Goal: Task Accomplishment & Management: Manage account settings

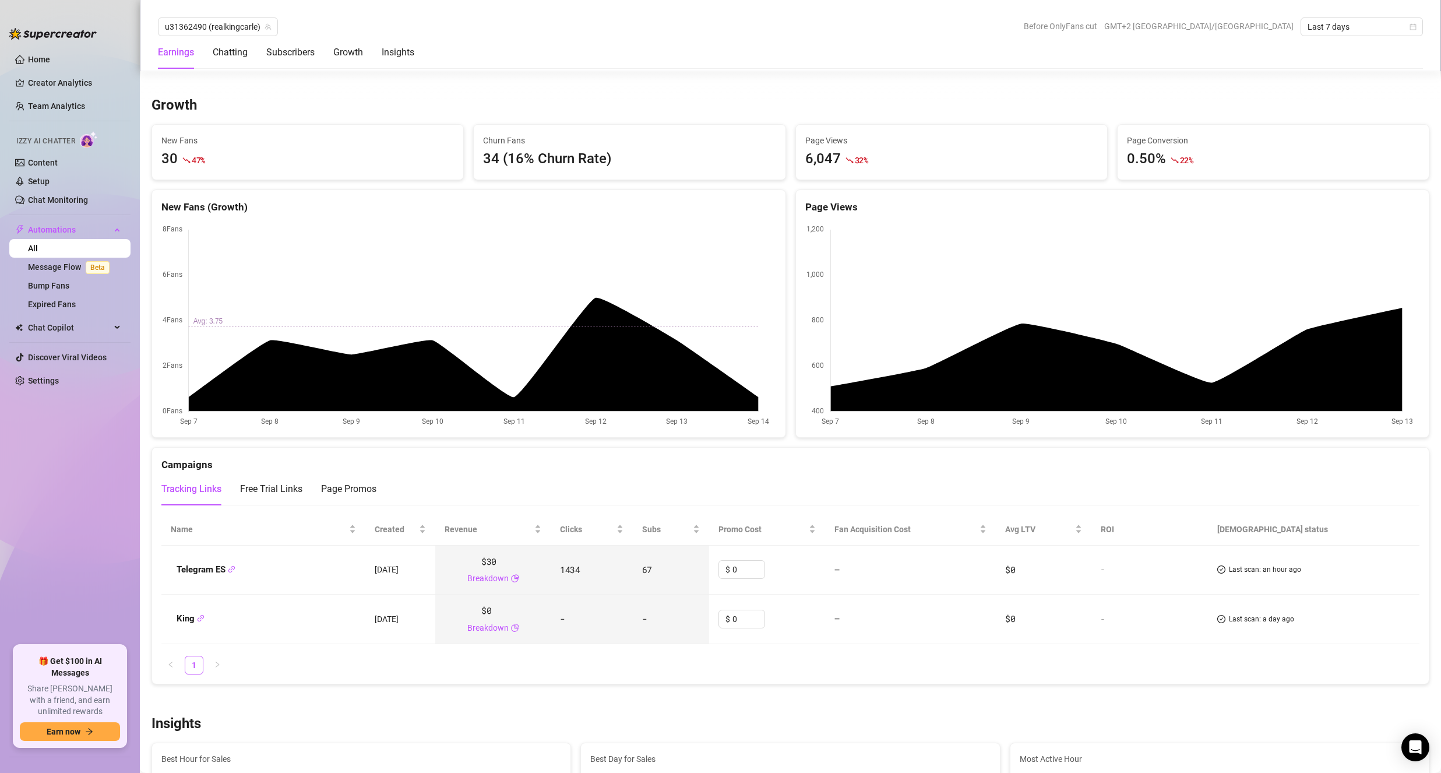
scroll to position [991, 0]
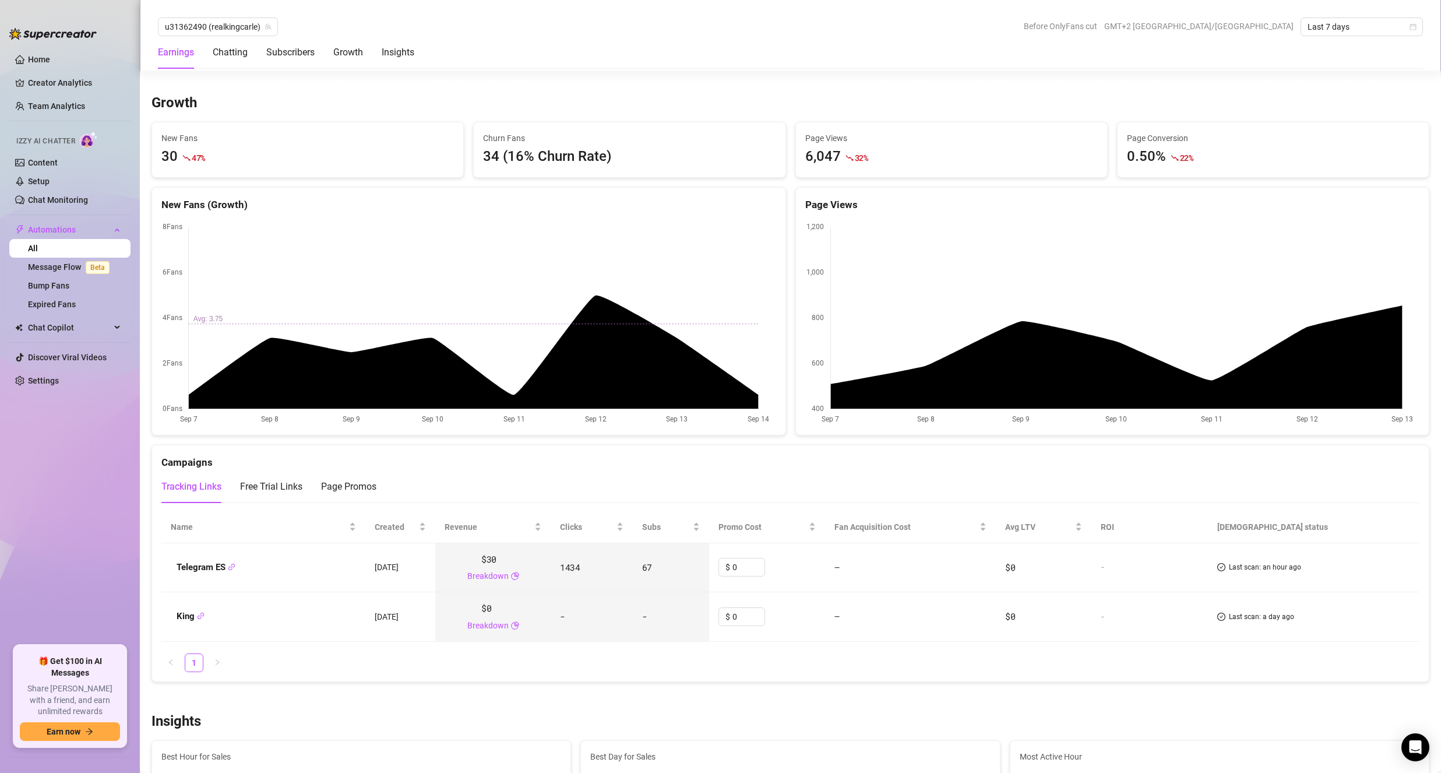
click at [1192, 157] on div "0.50% 22 %" at bounding box center [1273, 157] width 293 height 22
click at [826, 149] on div "6,047" at bounding box center [823, 157] width 36 height 22
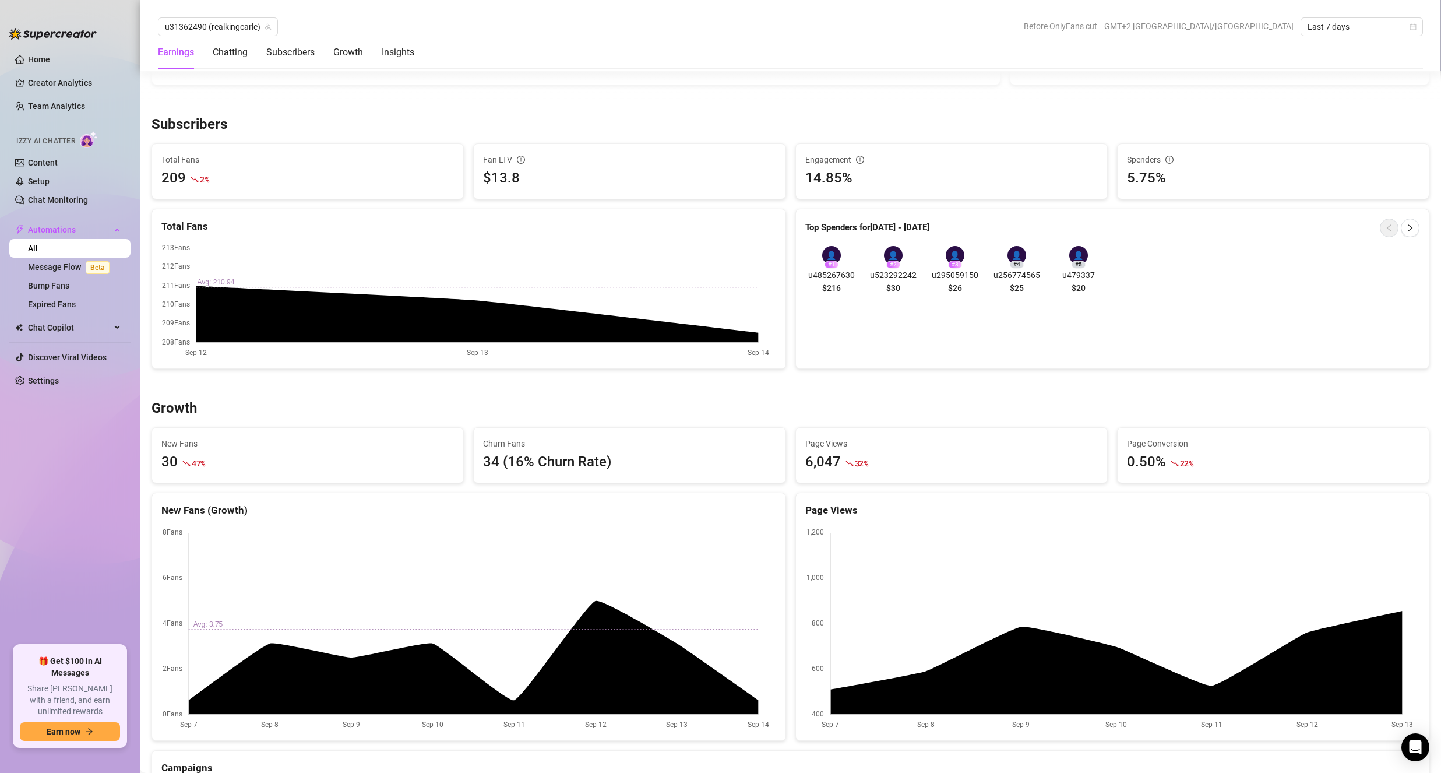
scroll to position [619, 0]
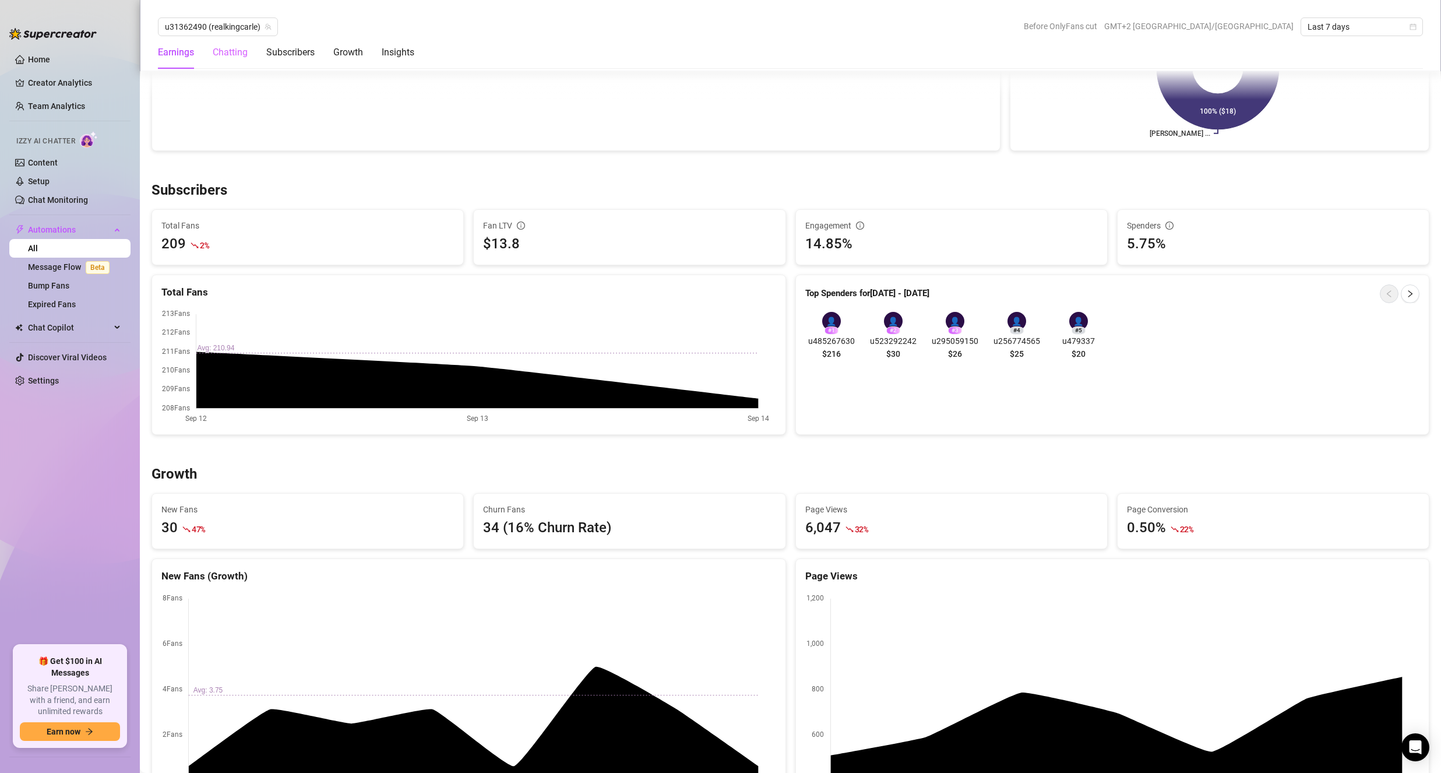
click at [247, 62] on div "Chatting" at bounding box center [230, 52] width 35 height 33
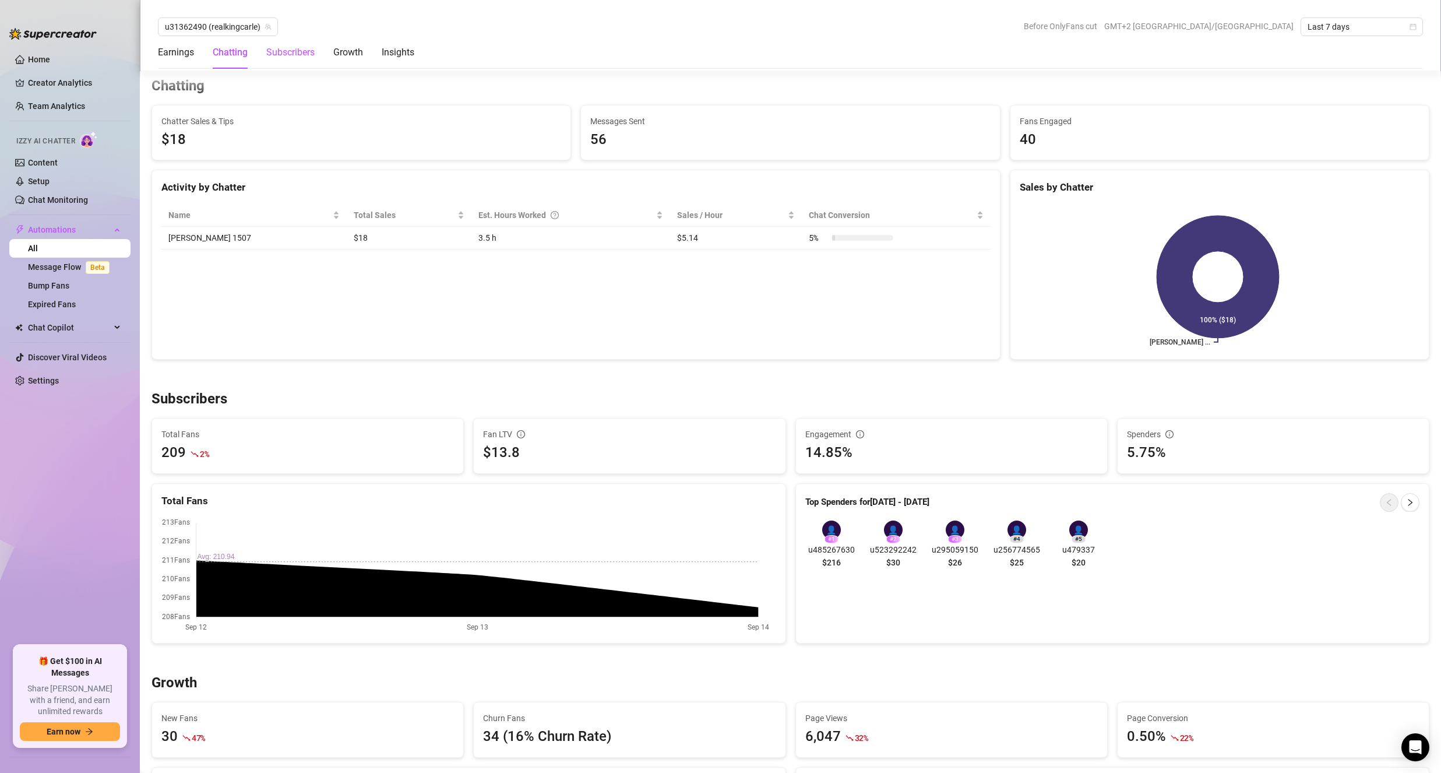
click at [284, 55] on div "Subscribers" at bounding box center [290, 52] width 48 height 14
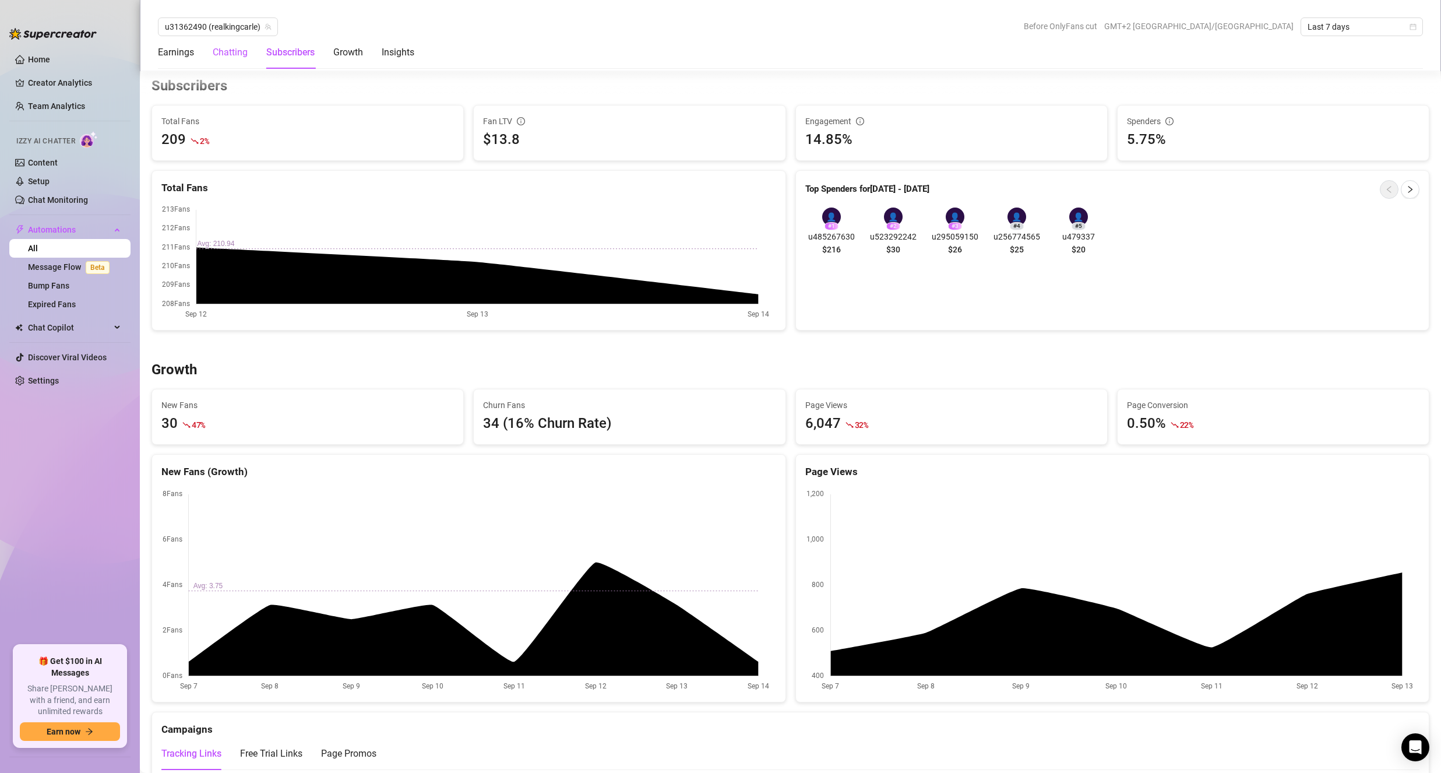
click at [237, 48] on div "Chatting" at bounding box center [230, 52] width 35 height 14
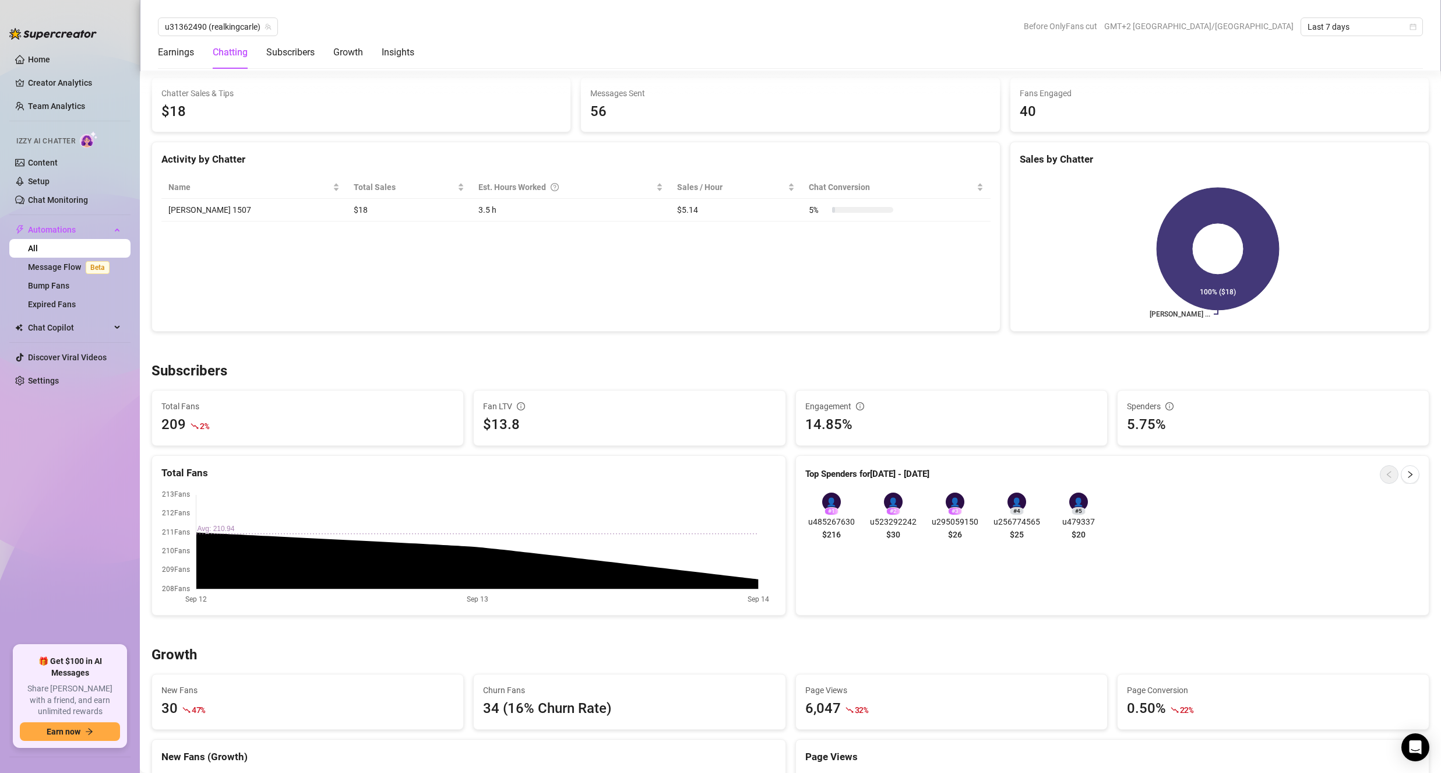
scroll to position [411, 0]
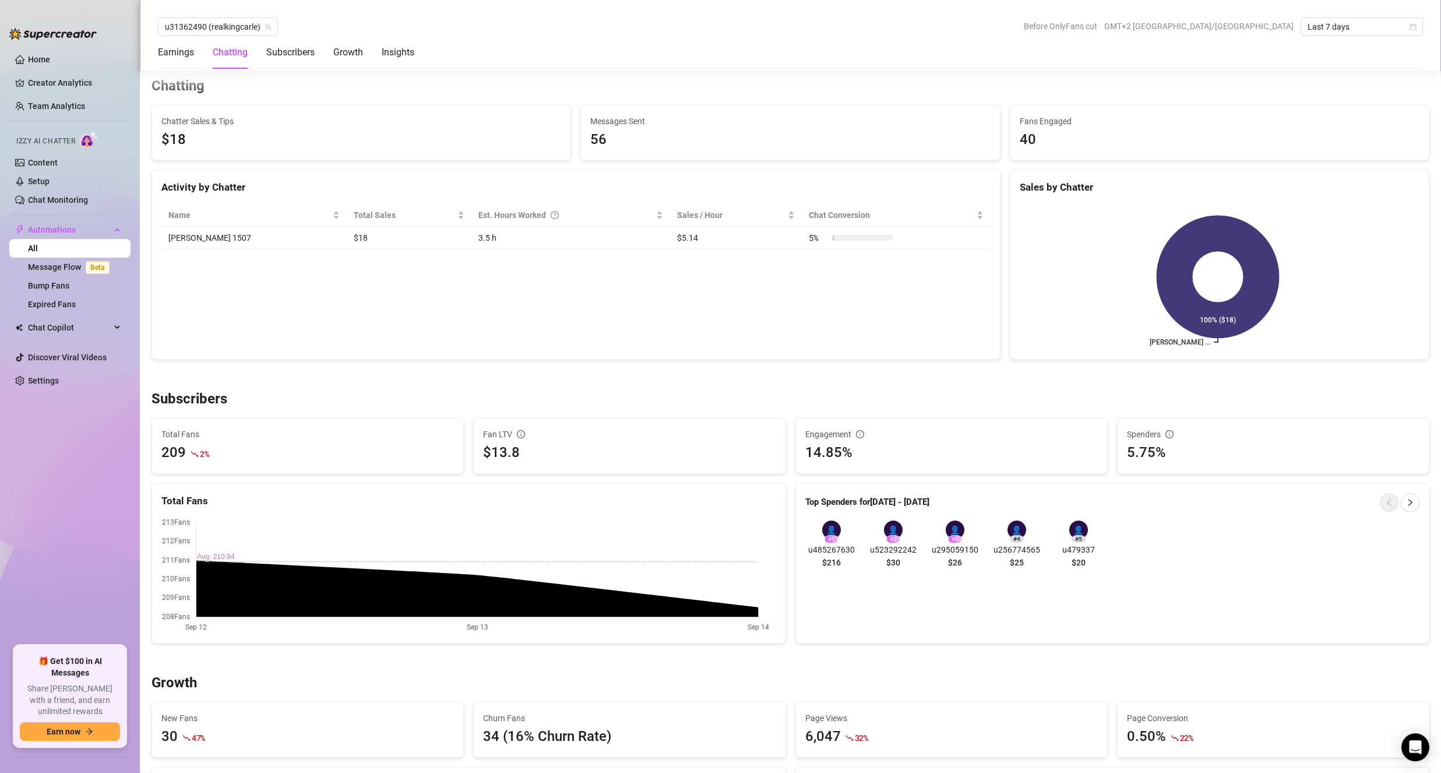
click at [254, 50] on div "Earnings Chatting Subscribers Growth Insights" at bounding box center [286, 52] width 256 height 33
click at [269, 57] on div "Subscribers" at bounding box center [290, 52] width 48 height 14
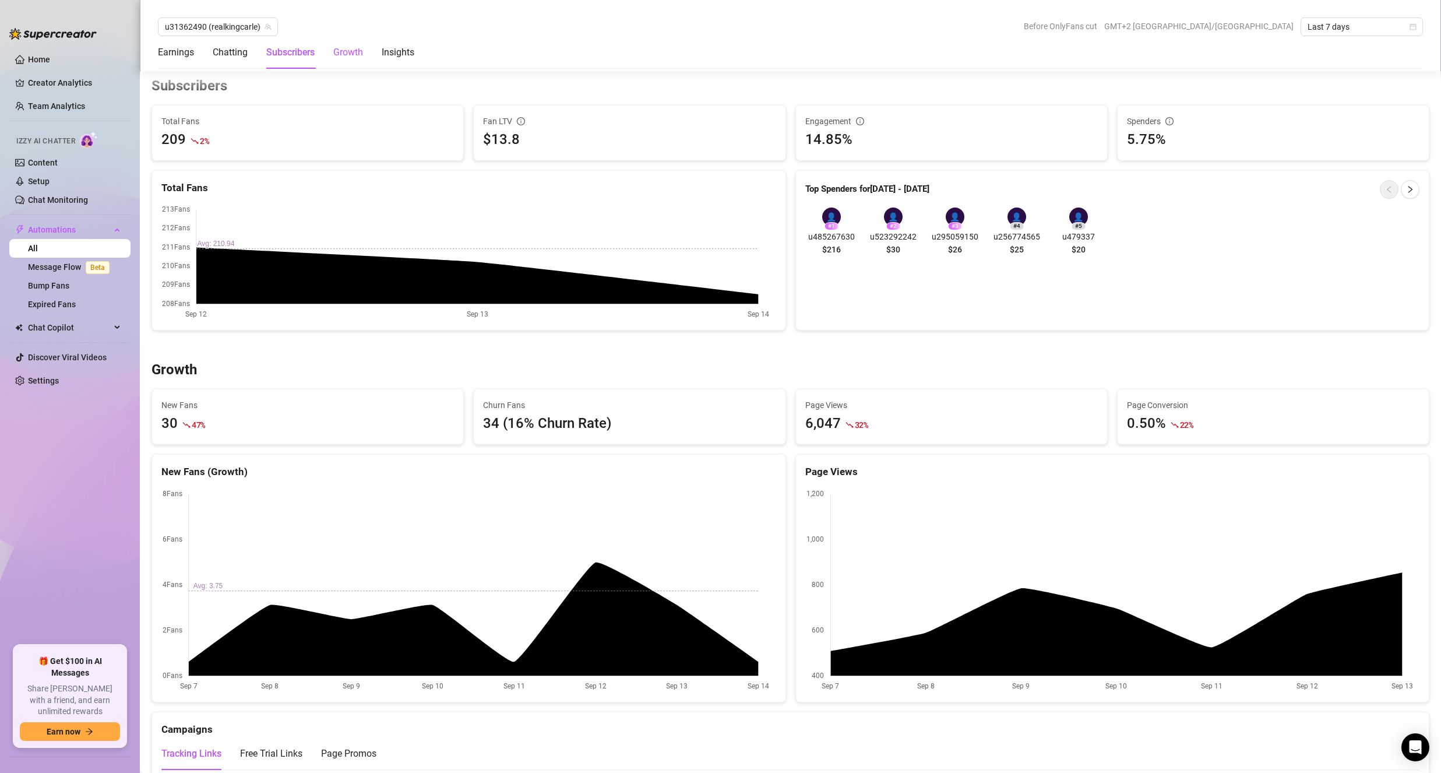
click at [345, 50] on div "Growth" at bounding box center [348, 52] width 30 height 14
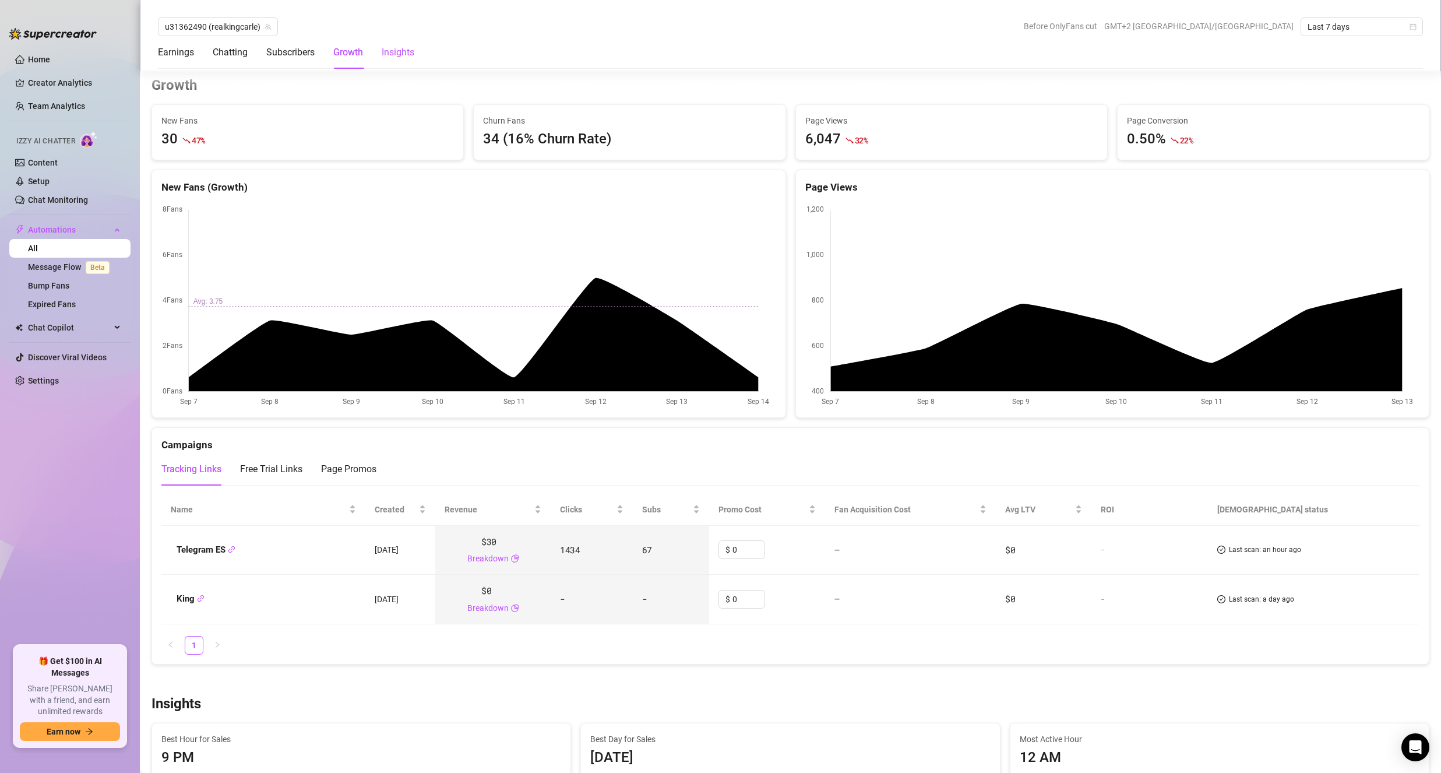
click at [402, 48] on div "Insights" at bounding box center [398, 52] width 33 height 14
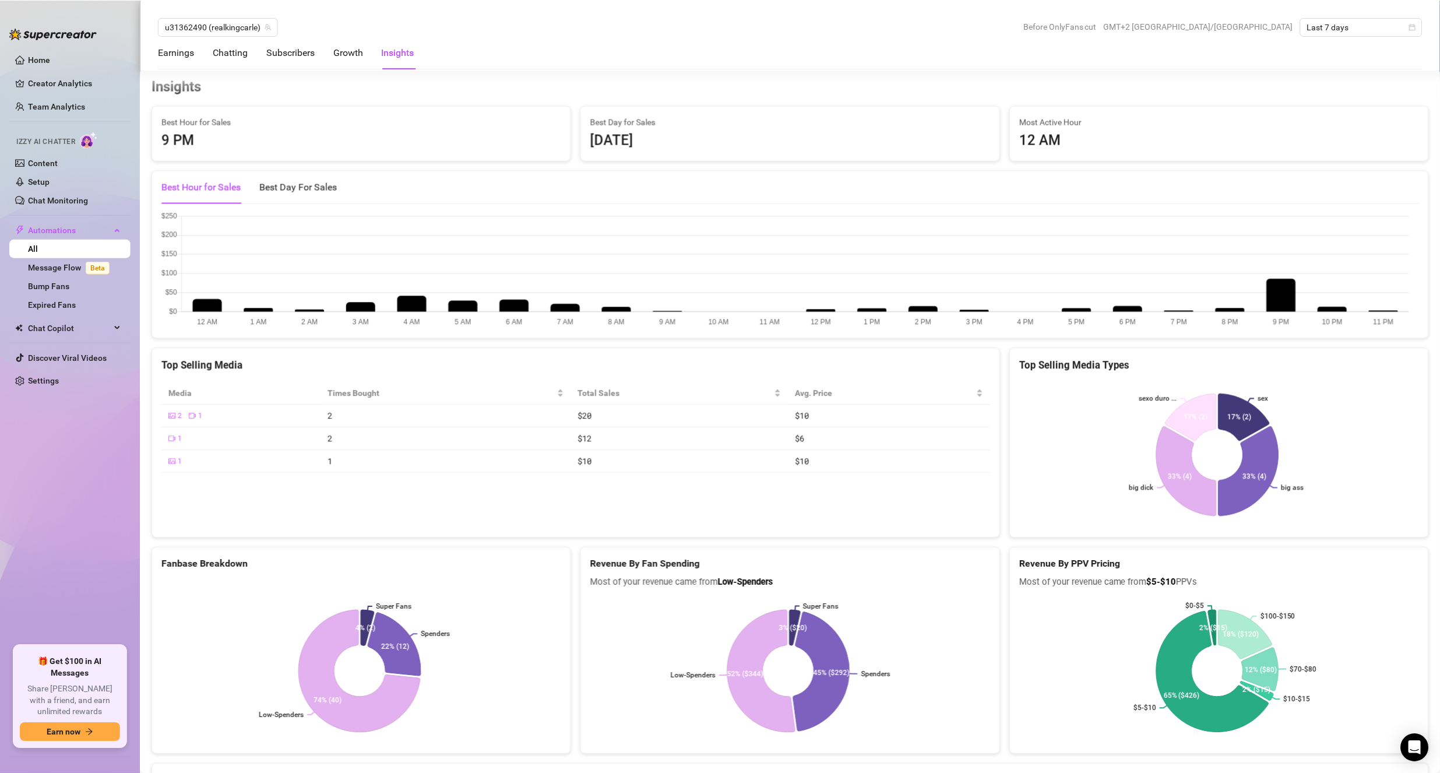
scroll to position [1626, 0]
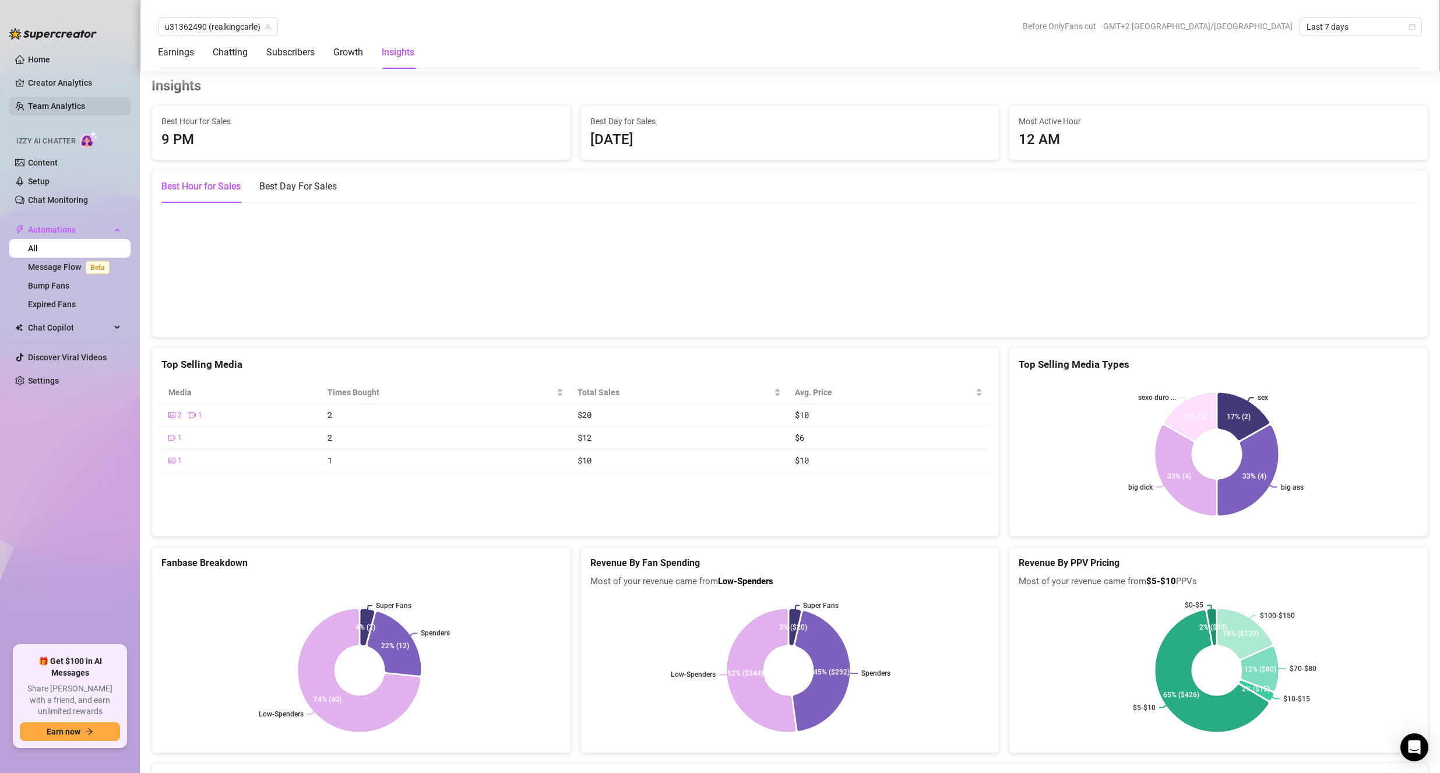
click at [63, 101] on link "Team Analytics" at bounding box center [56, 105] width 57 height 9
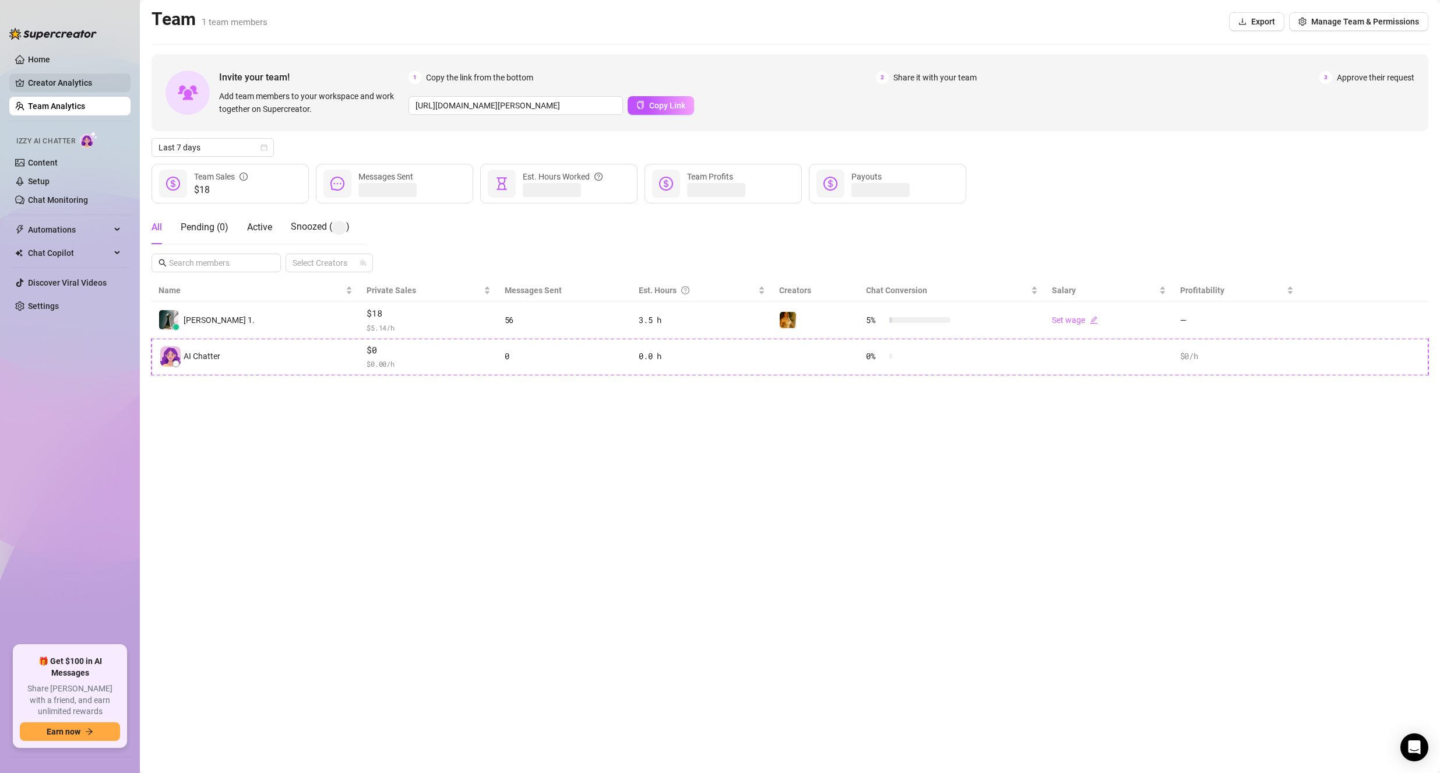
click at [63, 78] on link "Creator Analytics" at bounding box center [74, 82] width 93 height 19
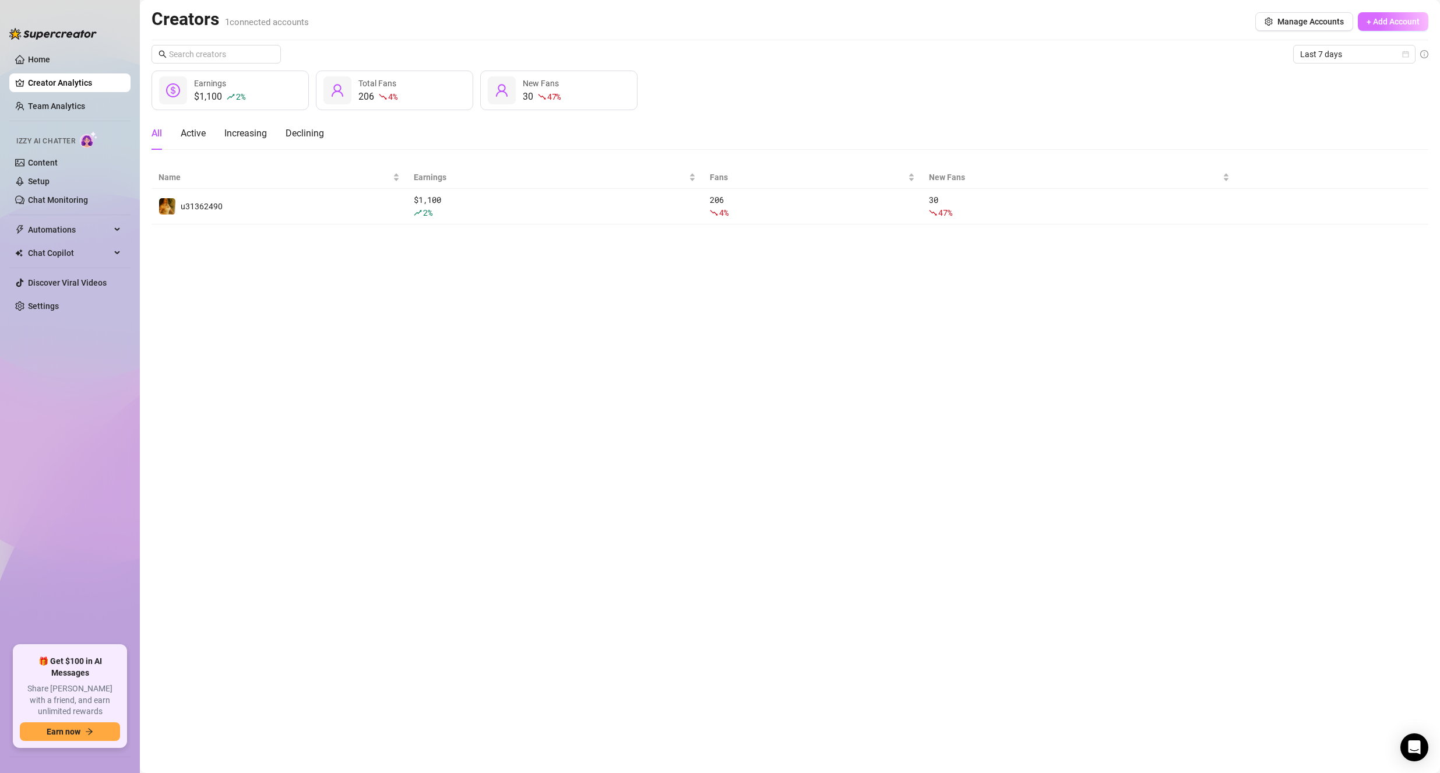
click at [1407, 19] on span "+ Add Account" at bounding box center [1392, 21] width 53 height 9
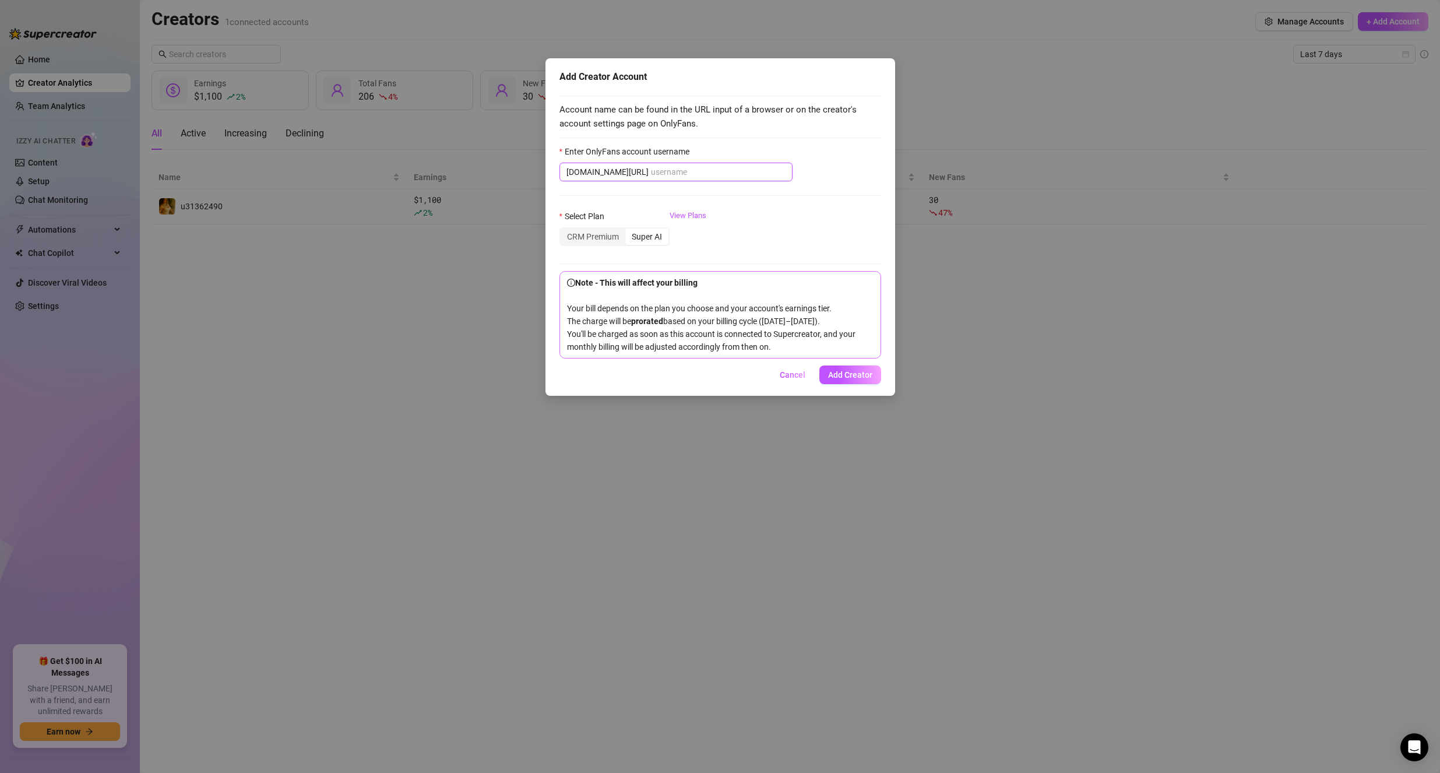
click at [665, 171] on input "Enter OnlyFans account username" at bounding box center [718, 171] width 135 height 13
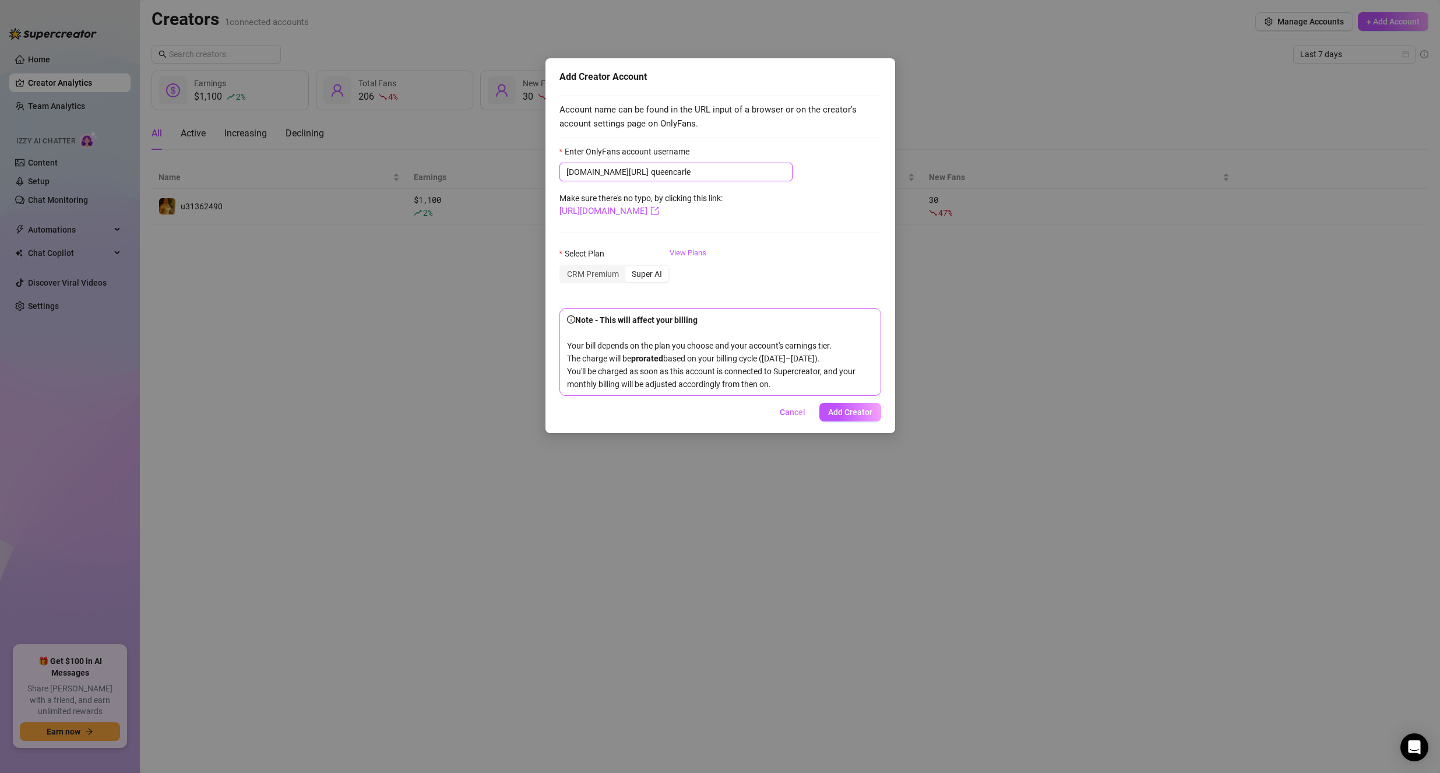
type input "queencarle"
drag, startPoint x: 591, startPoint y: 265, endPoint x: 597, endPoint y: 267, distance: 6.3
click at [591, 265] on div "Select Plan" at bounding box center [614, 255] width 110 height 17
click at [597, 270] on div "CRM Premium" at bounding box center [593, 274] width 65 height 16
click at [563, 267] on input "CRM Premium" at bounding box center [563, 267] width 0 height 0
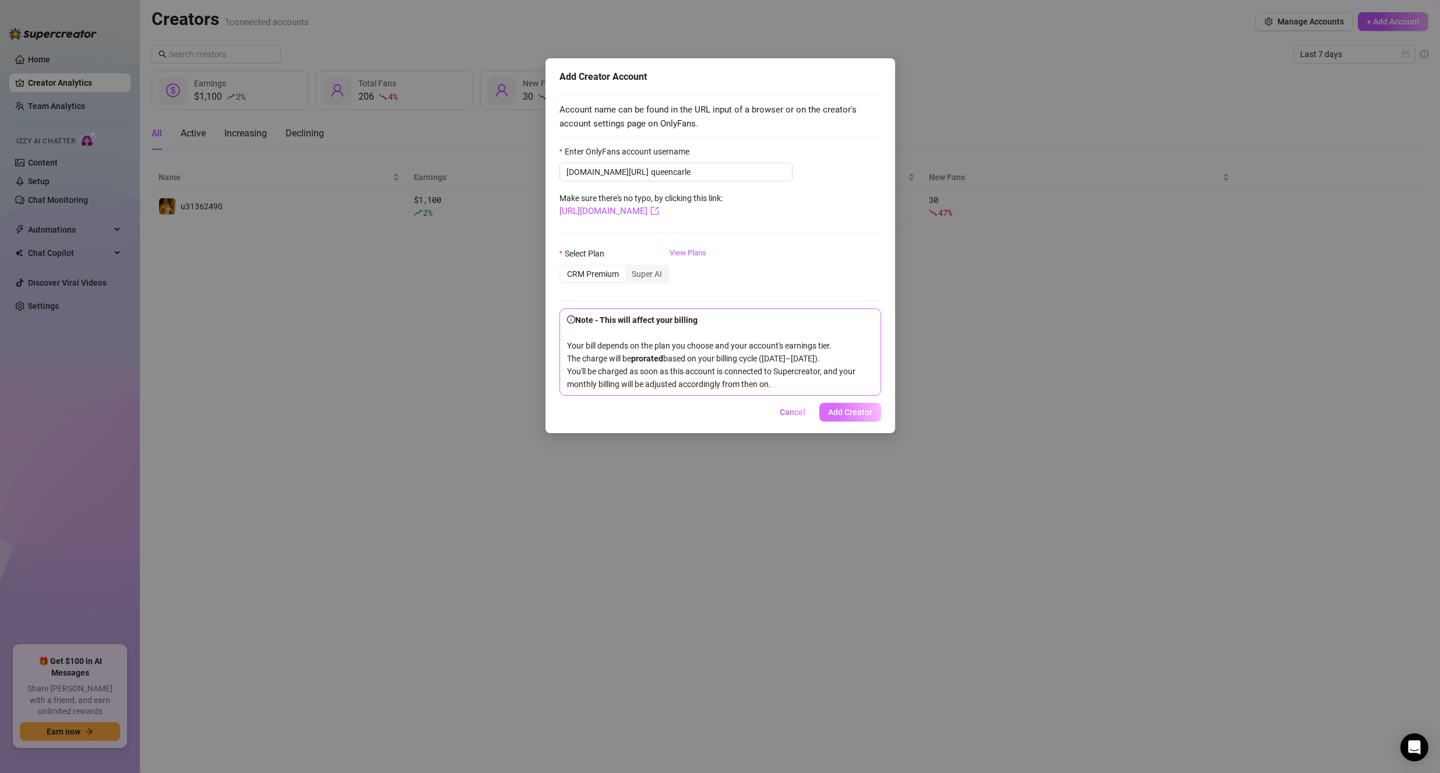
click at [853, 417] on span "Add Creator" at bounding box center [850, 411] width 44 height 9
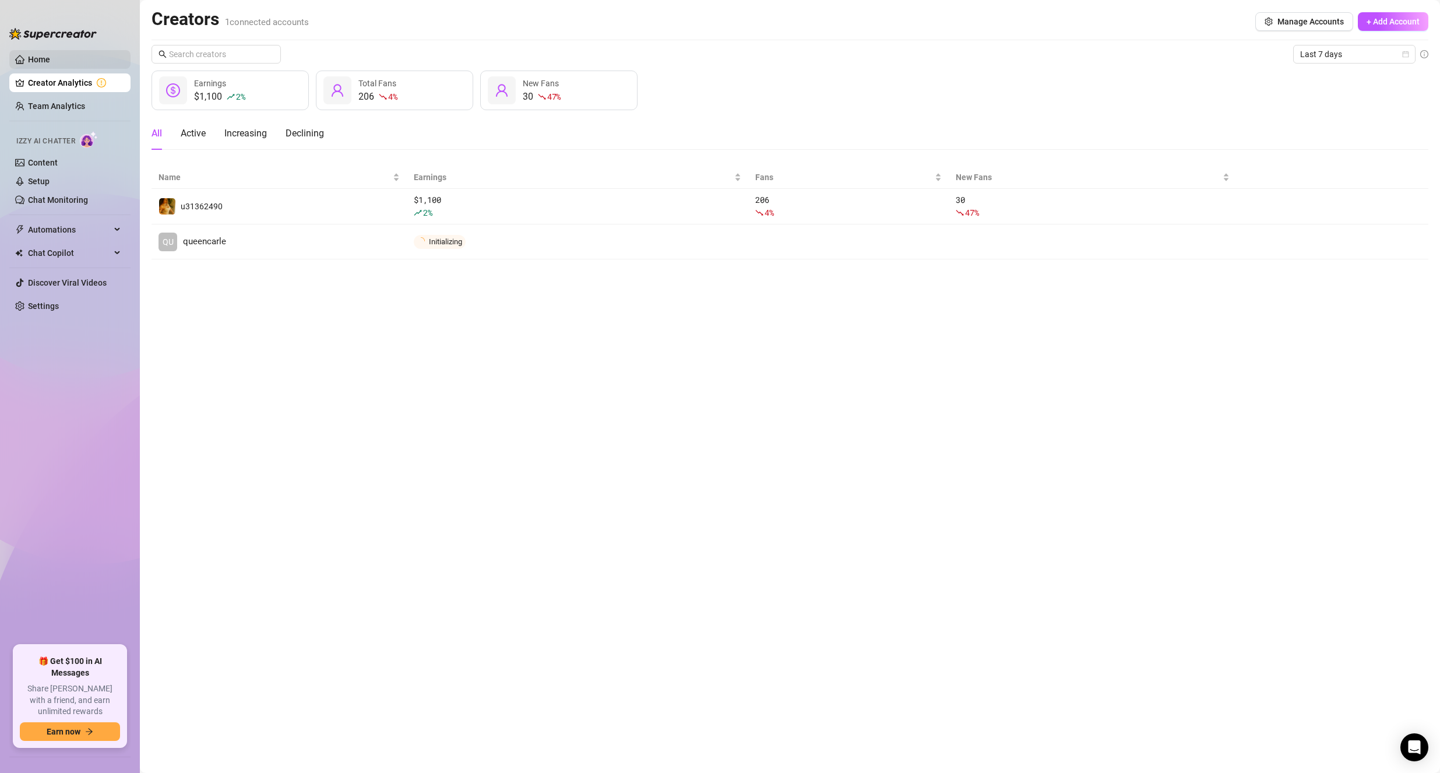
click at [28, 63] on link "Home" at bounding box center [39, 59] width 22 height 9
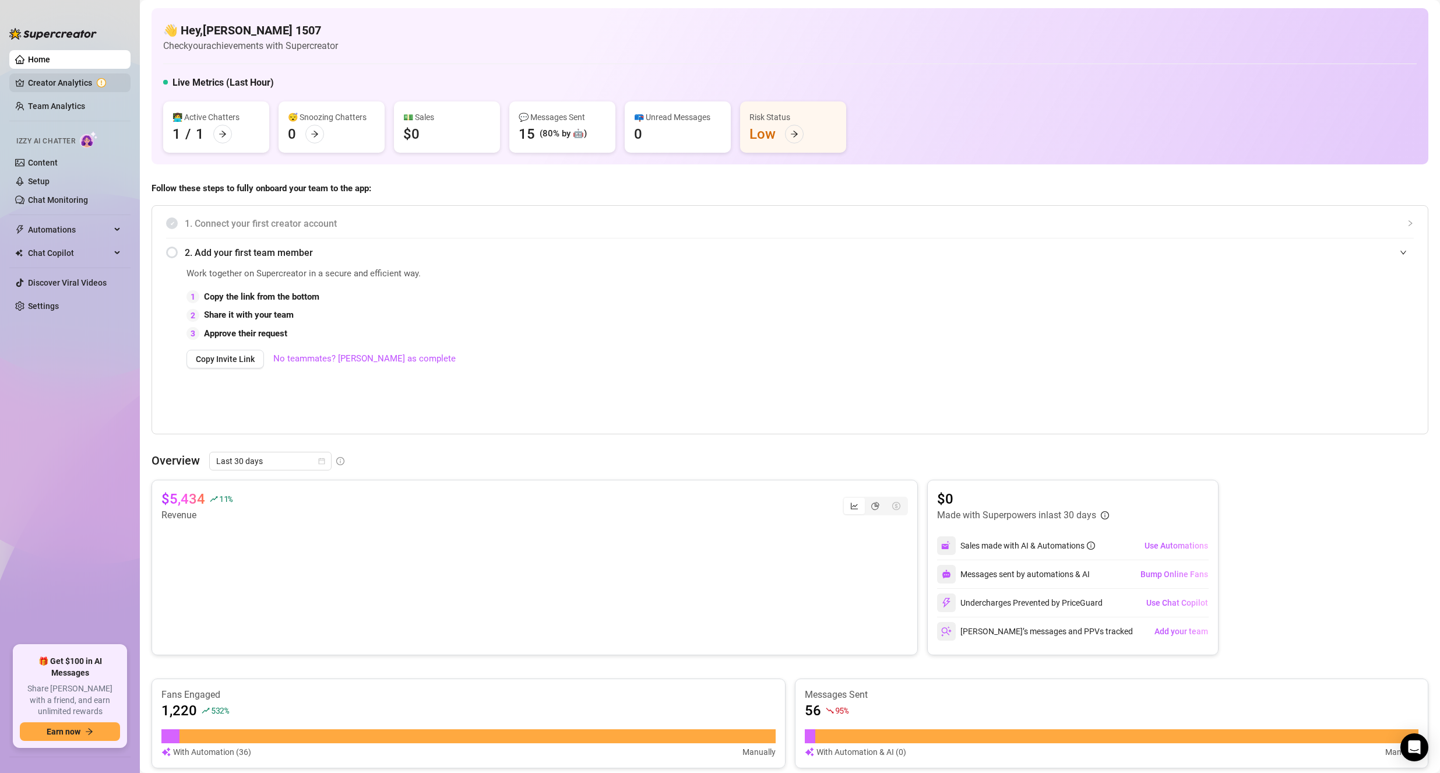
click at [30, 89] on link "Creator Analytics" at bounding box center [74, 82] width 93 height 19
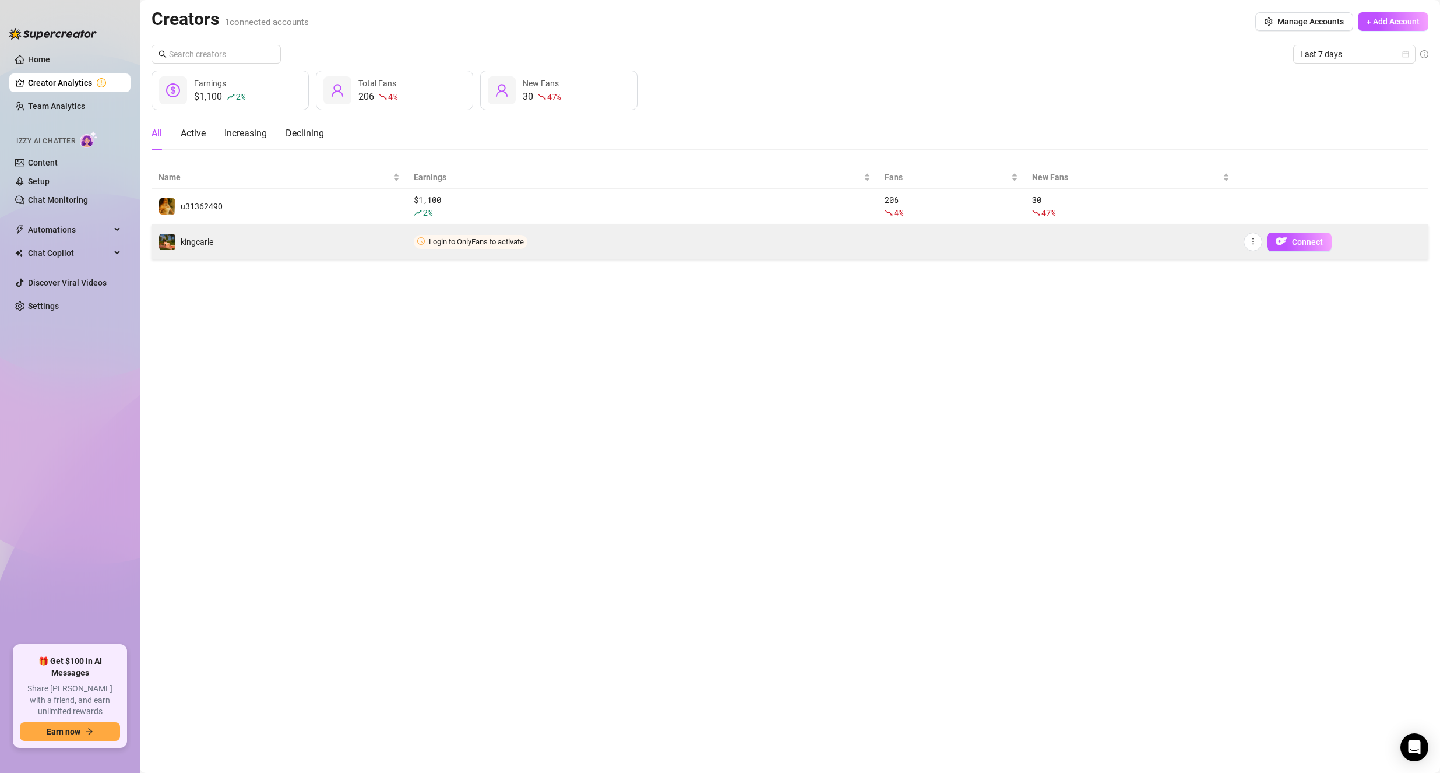
click at [539, 234] on td "Login to OnlyFans to activate" at bounding box center [642, 241] width 471 height 35
click at [1313, 241] on span "Connect" at bounding box center [1307, 241] width 31 height 9
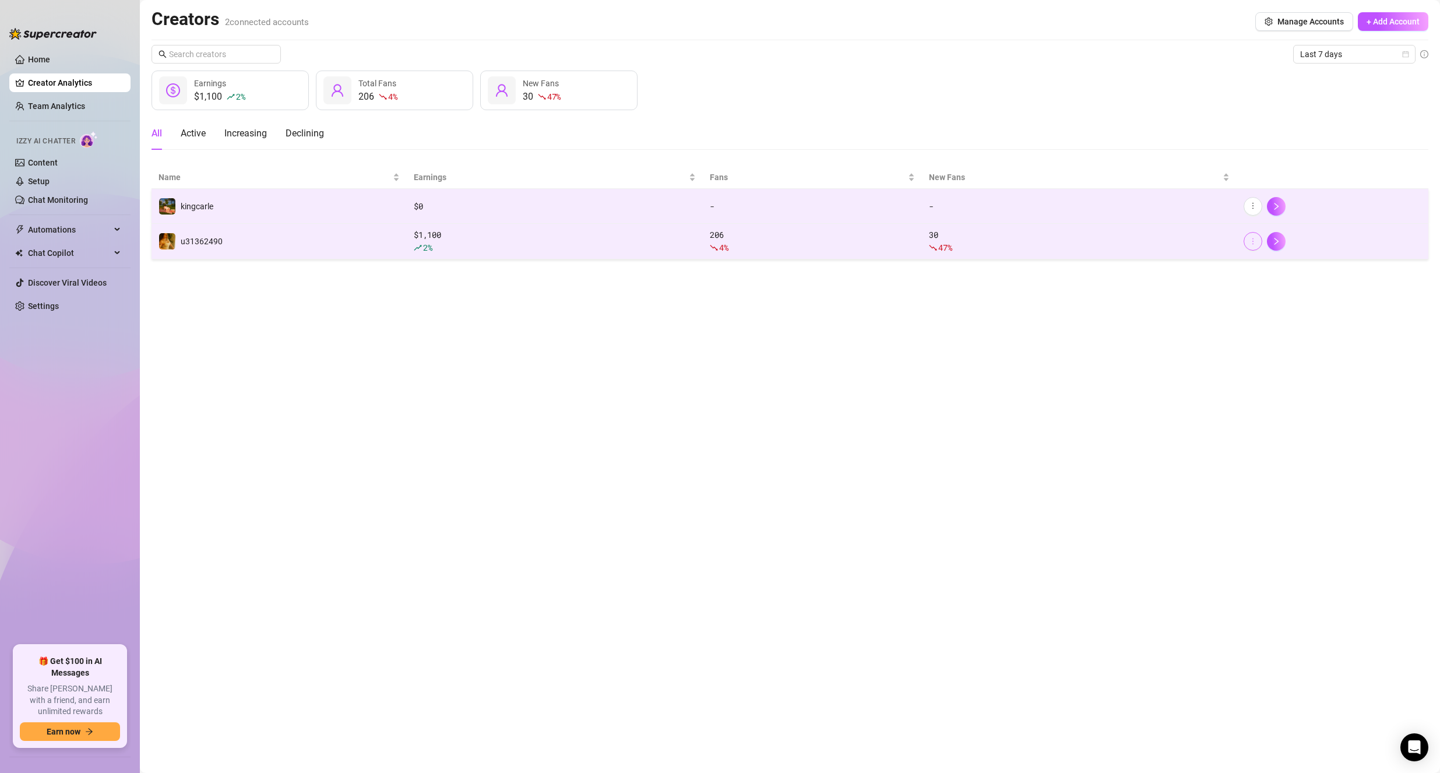
click at [1251, 240] on icon "more" at bounding box center [1253, 241] width 8 height 8
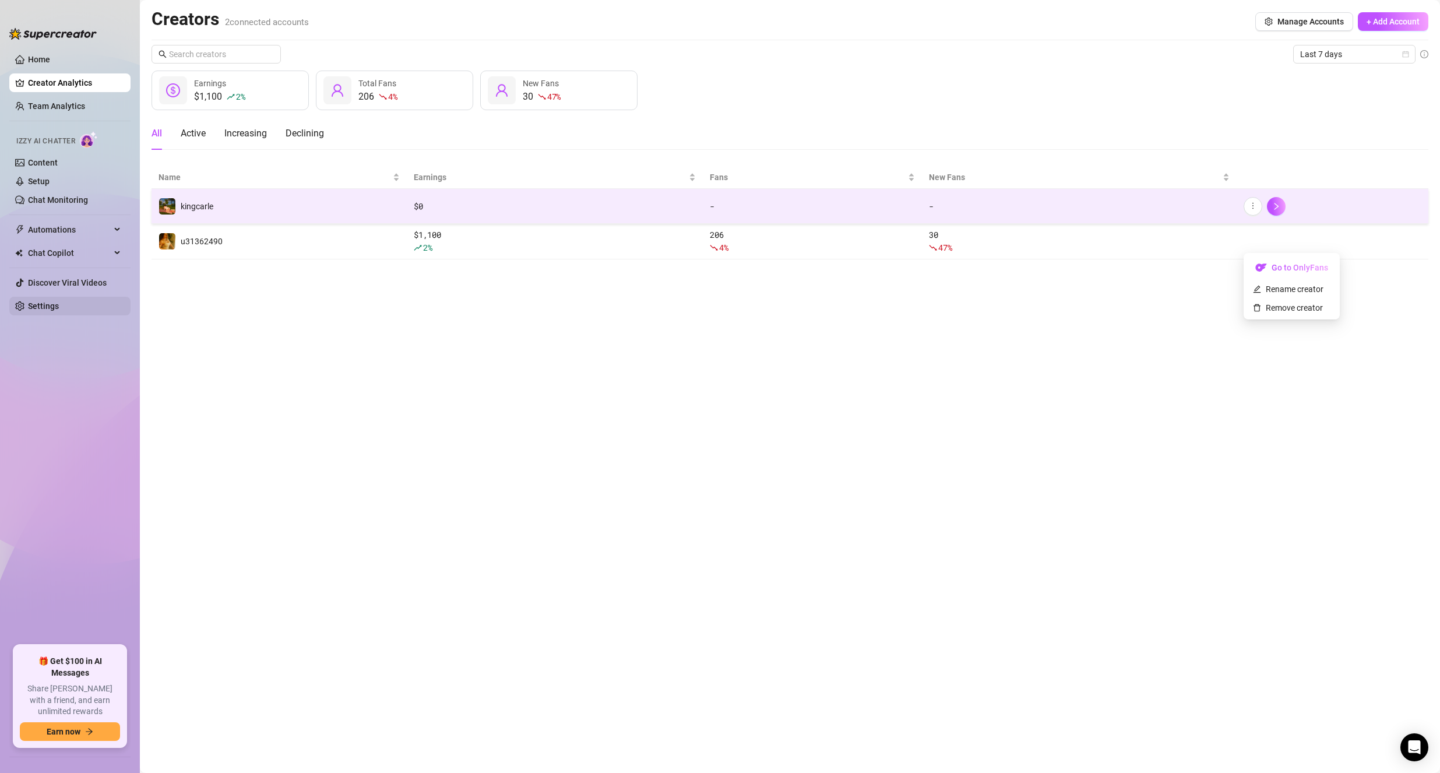
click at [55, 301] on link "Settings" at bounding box center [43, 305] width 31 height 9
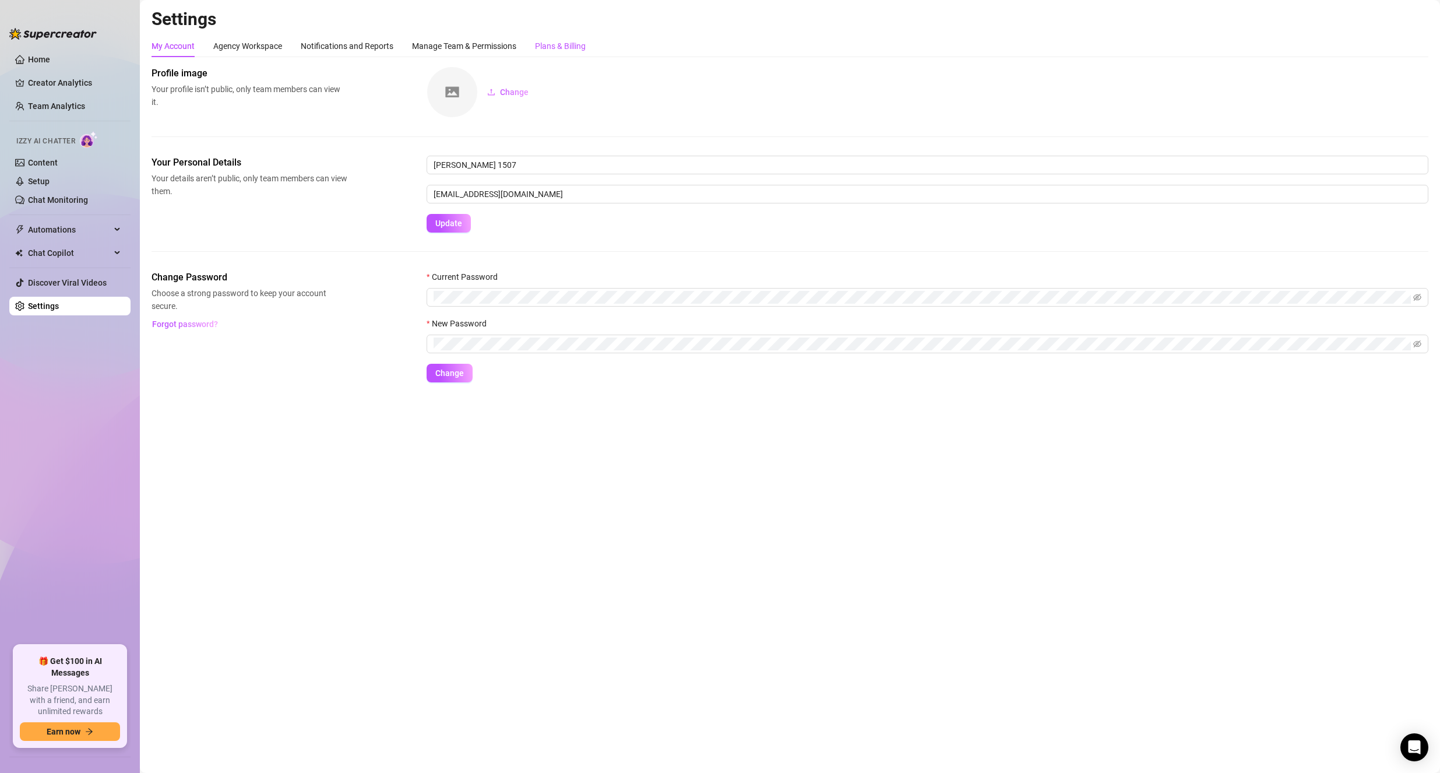
click at [568, 43] on div "Plans & Billing" at bounding box center [560, 46] width 51 height 13
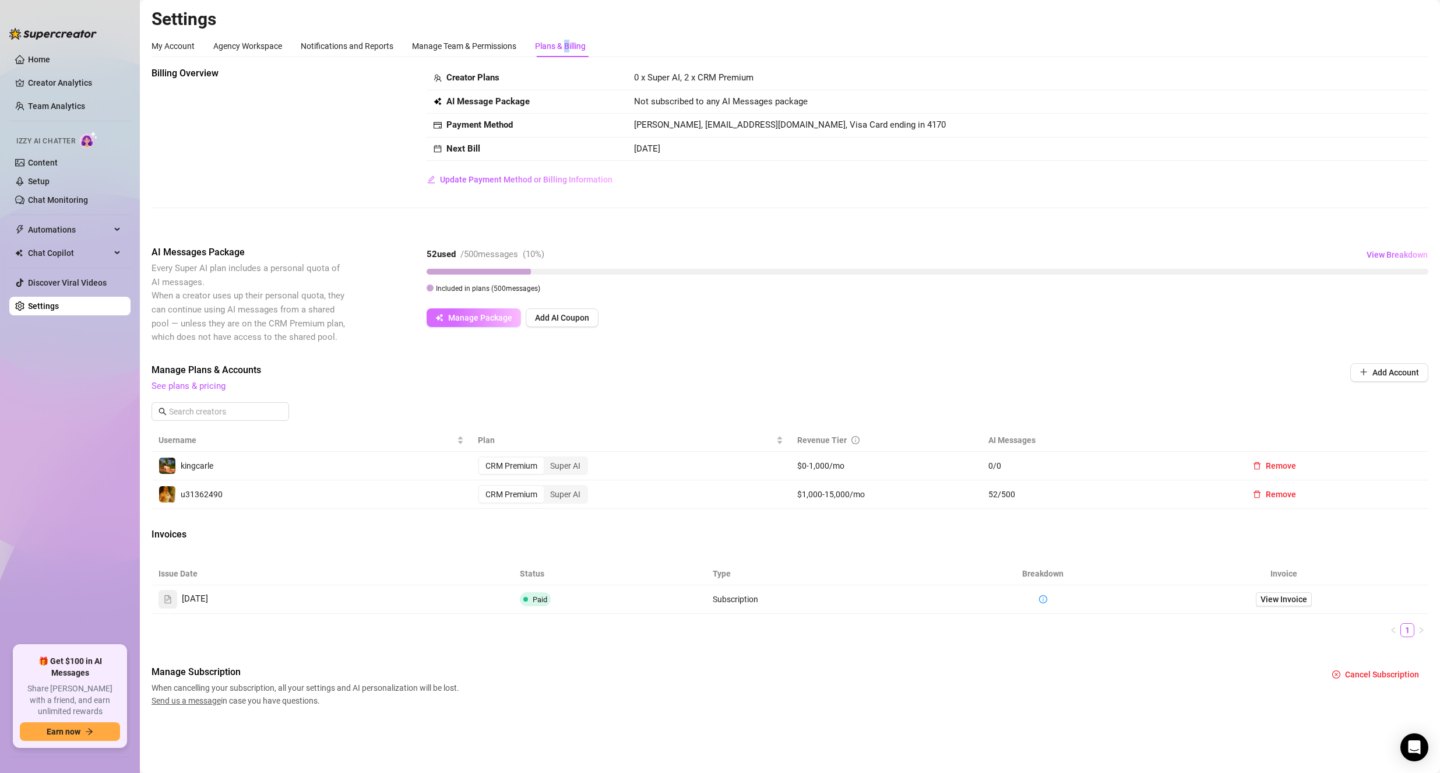
click at [473, 313] on span "Manage Package" at bounding box center [480, 317] width 64 height 9
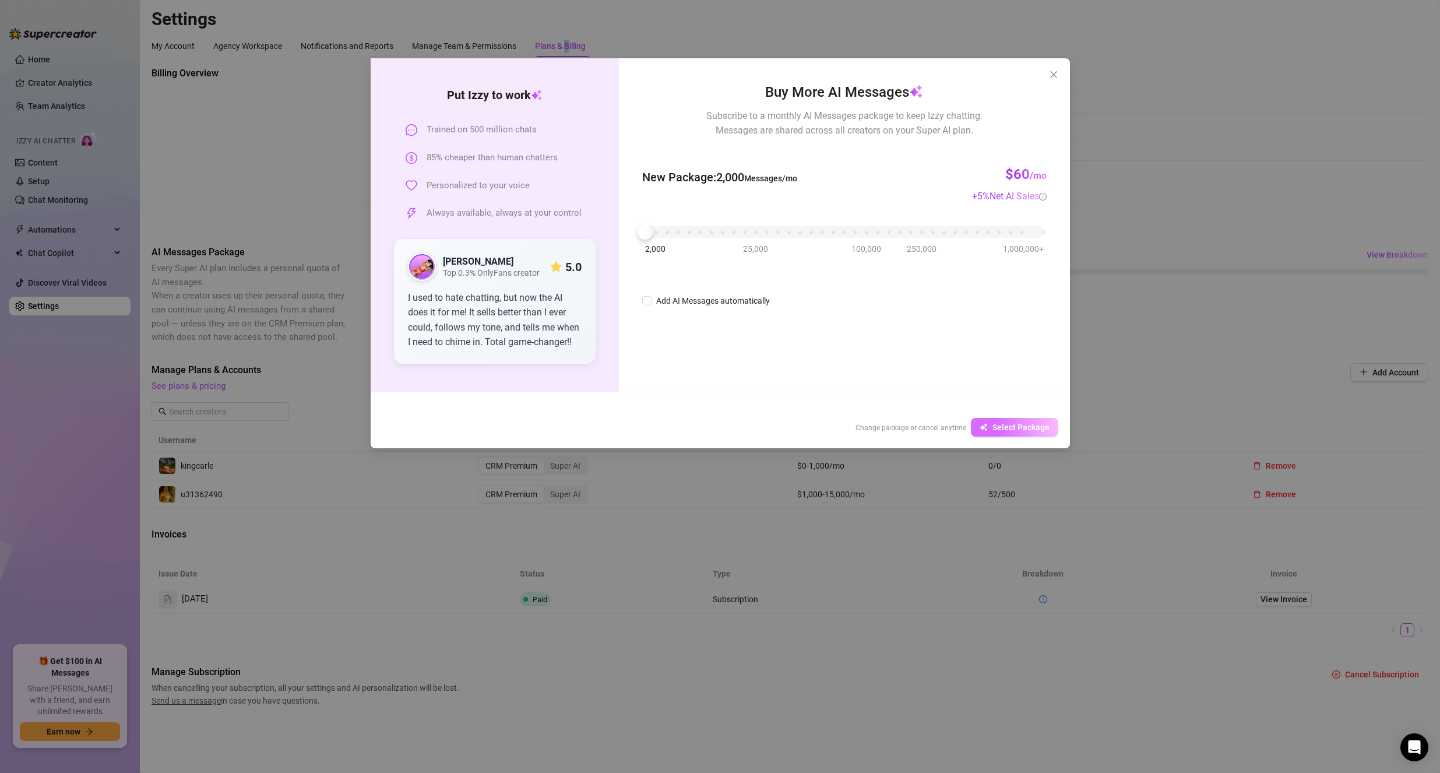
click at [995, 430] on span "Select Package" at bounding box center [1020, 426] width 57 height 9
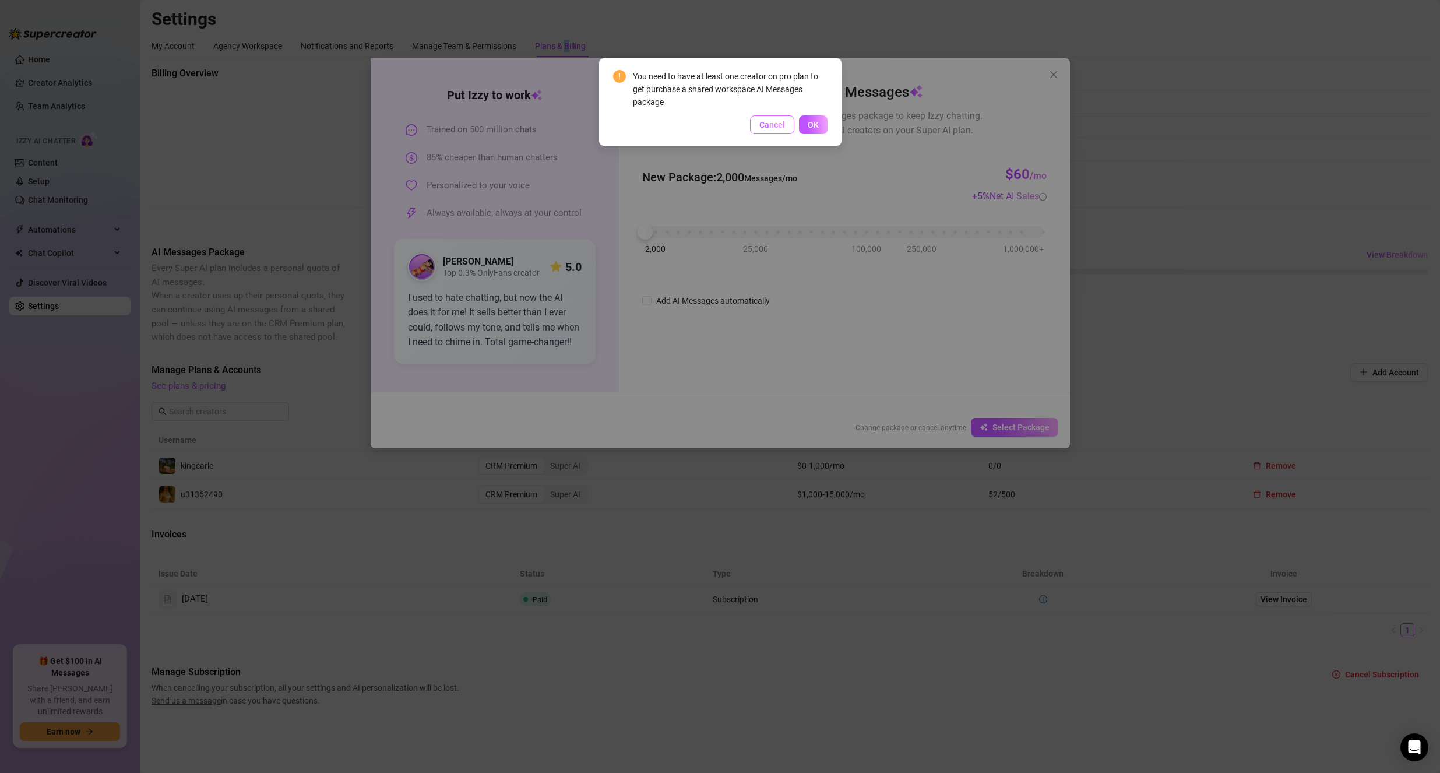
click at [785, 119] on button "Cancel" at bounding box center [772, 124] width 44 height 19
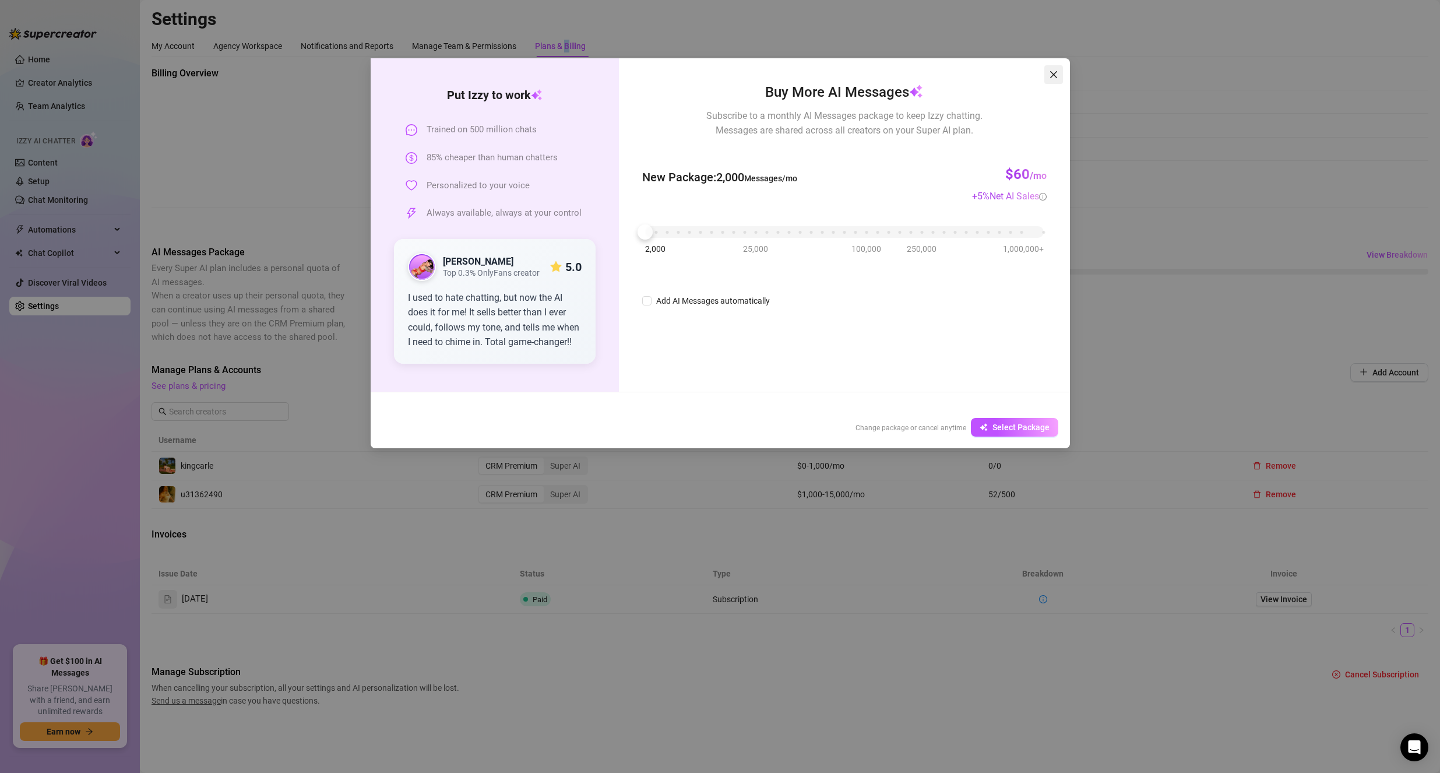
click at [1058, 78] on icon "close" at bounding box center [1053, 74] width 9 height 9
